Goal: Task Accomplishment & Management: Manage account settings

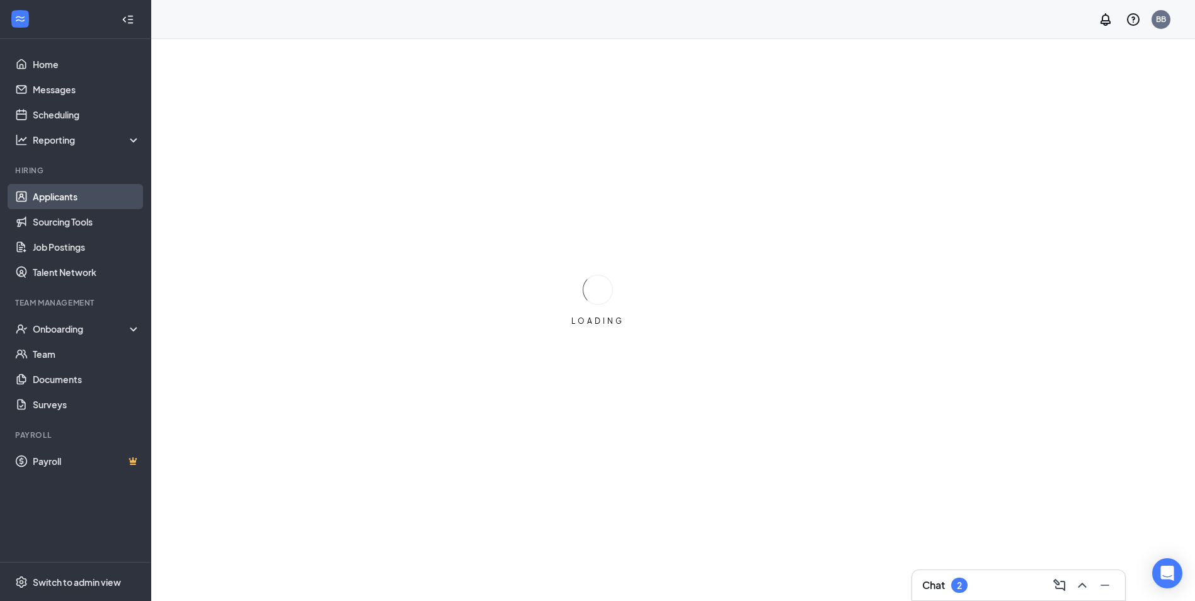
click at [77, 192] on link "Applicants" at bounding box center [87, 196] width 108 height 25
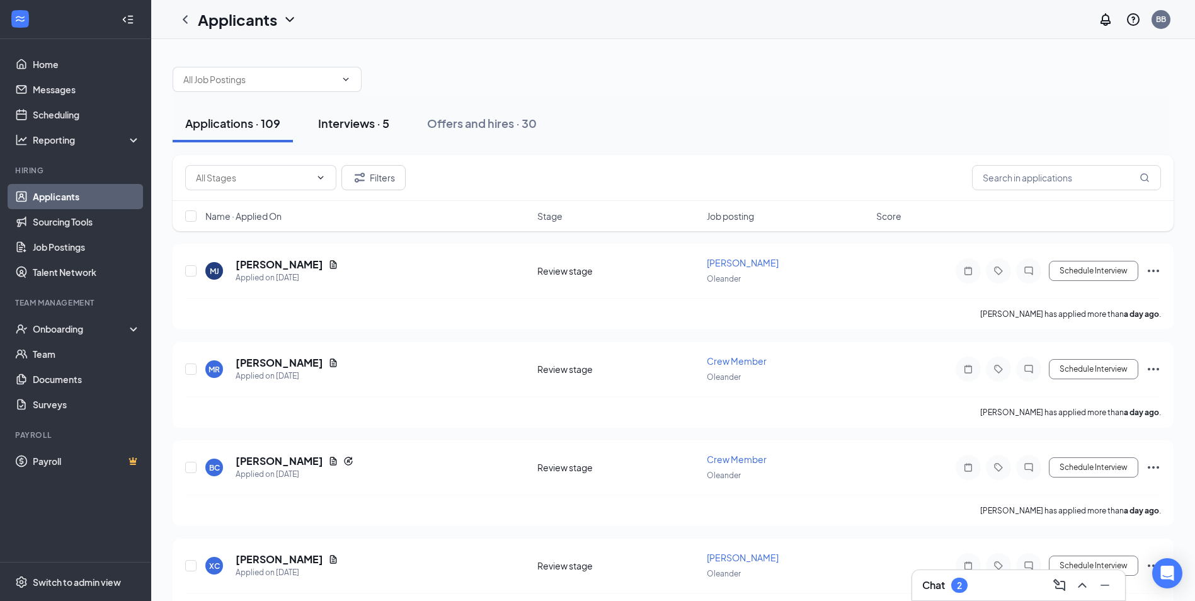
click at [322, 127] on div "Interviews · 5" at bounding box center [353, 123] width 71 height 16
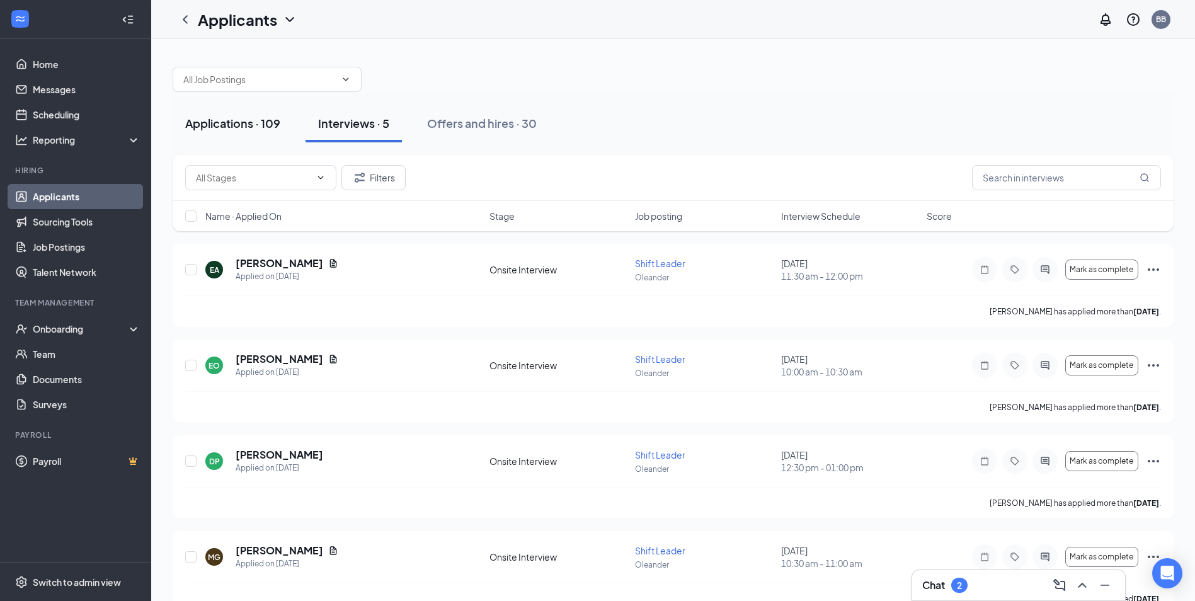
click at [217, 123] on div "Applications · 109" at bounding box center [232, 123] width 95 height 16
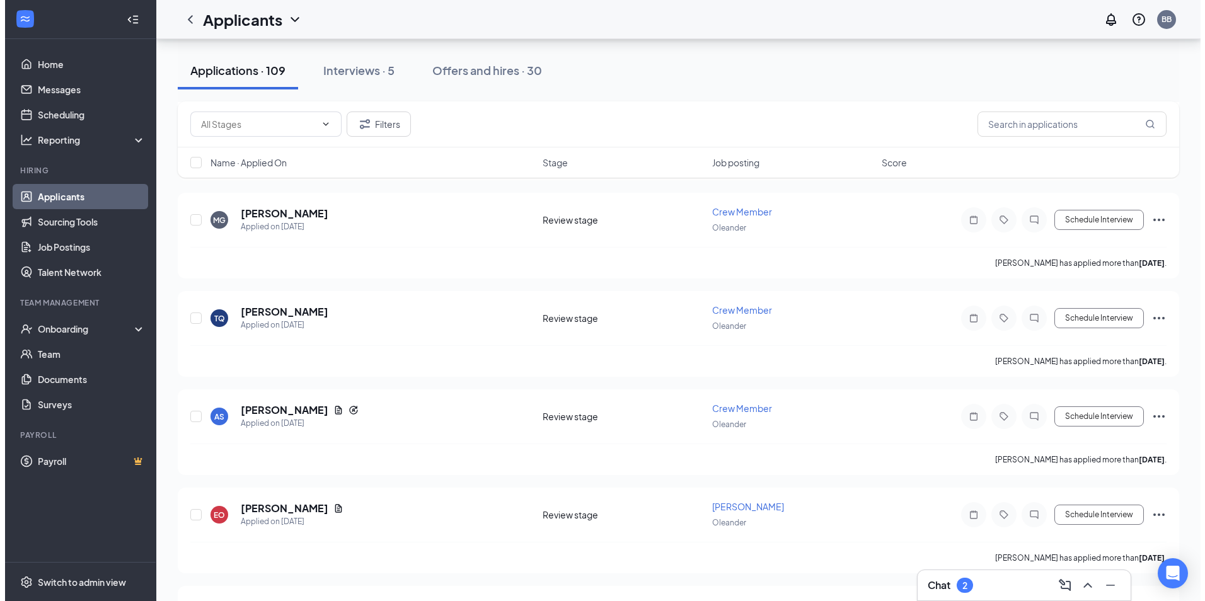
scroll to position [1449, 0]
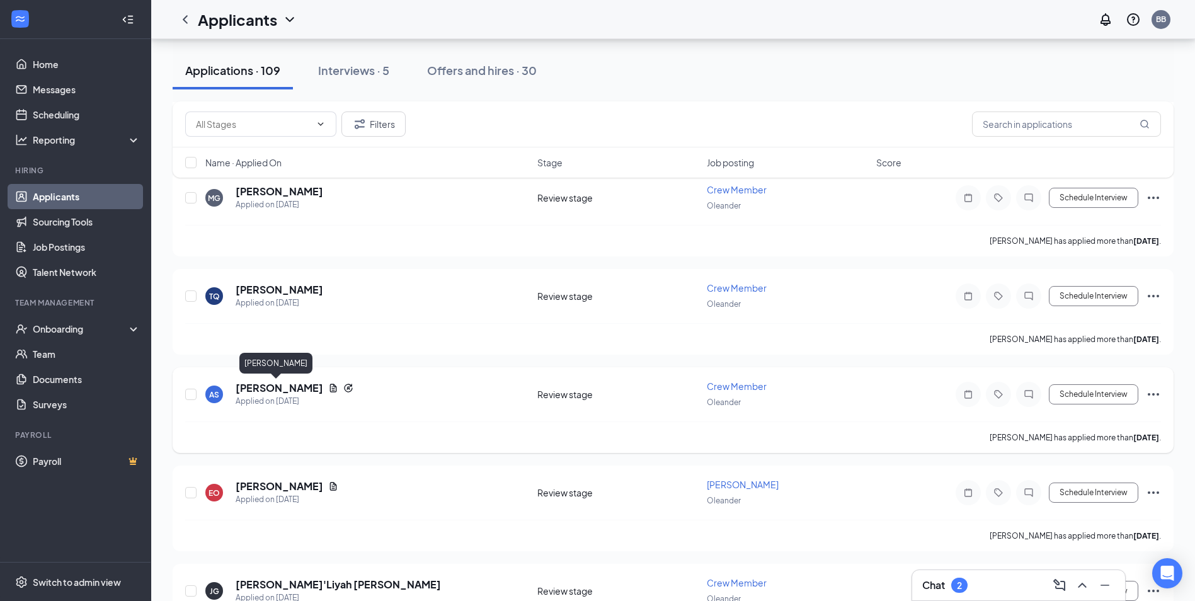
click at [281, 390] on h5 "[PERSON_NAME]" at bounding box center [280, 388] width 88 height 14
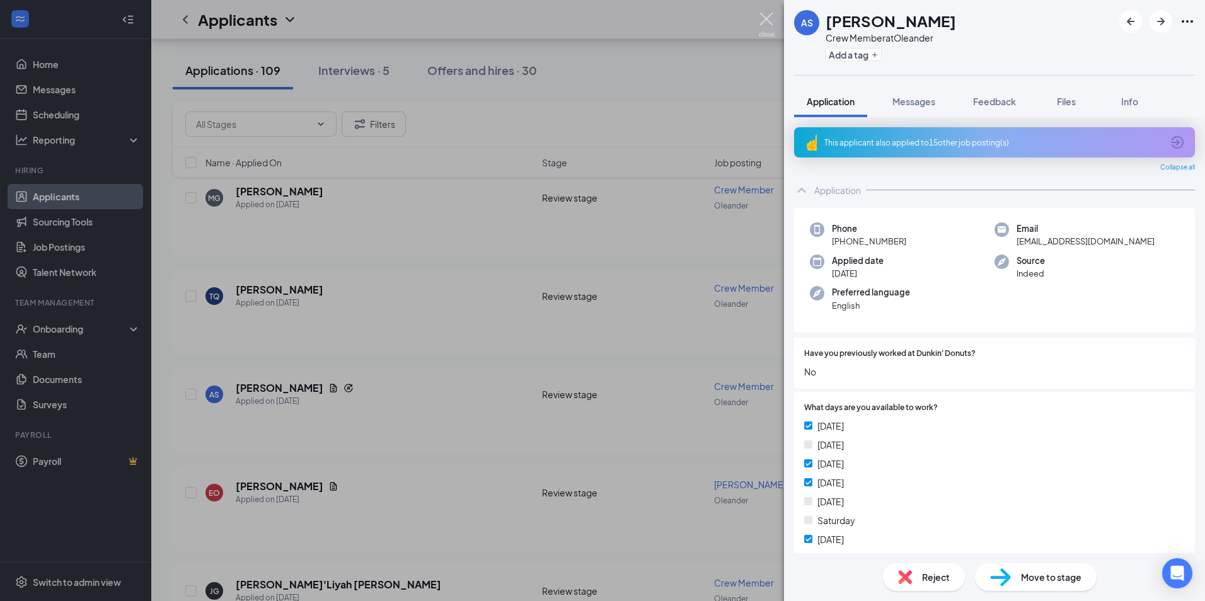
click at [766, 23] on img at bounding box center [767, 25] width 16 height 25
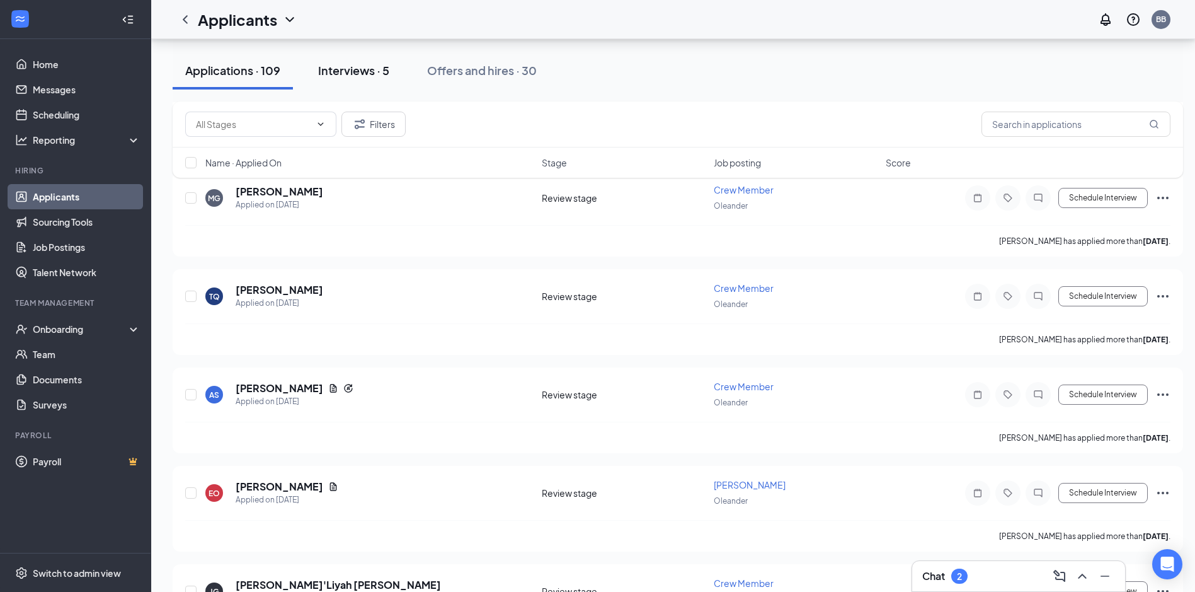
click at [389, 66] on div "Interviews · 5" at bounding box center [353, 70] width 71 height 16
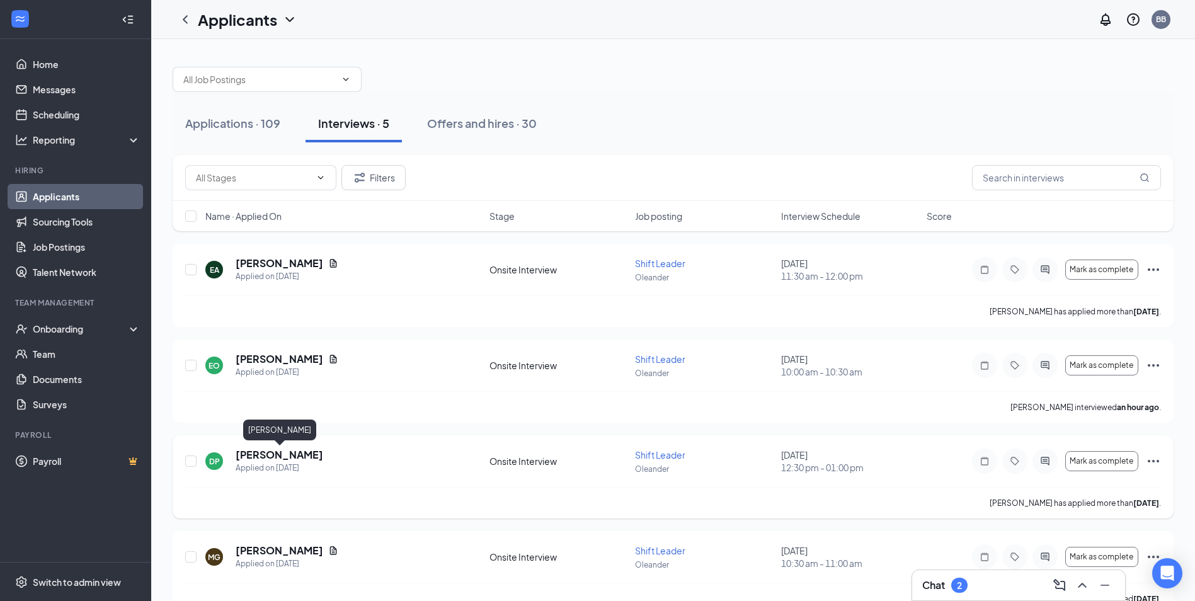
click at [282, 460] on h5 "[PERSON_NAME]" at bounding box center [280, 455] width 88 height 14
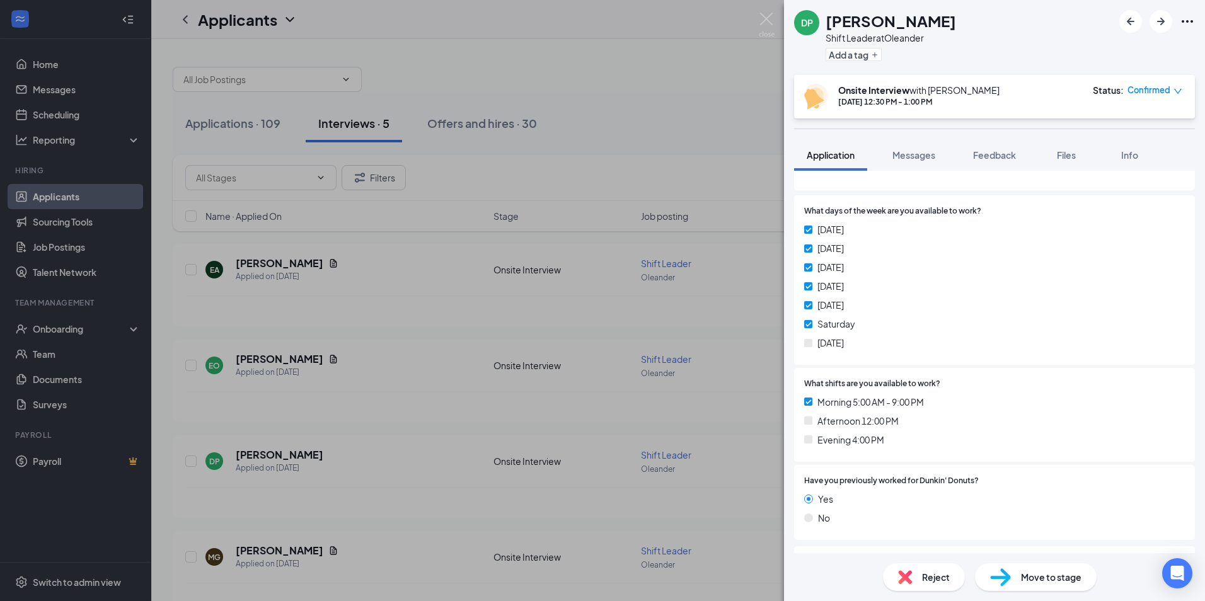
scroll to position [57, 0]
